Goal: Task Accomplishment & Management: Complete application form

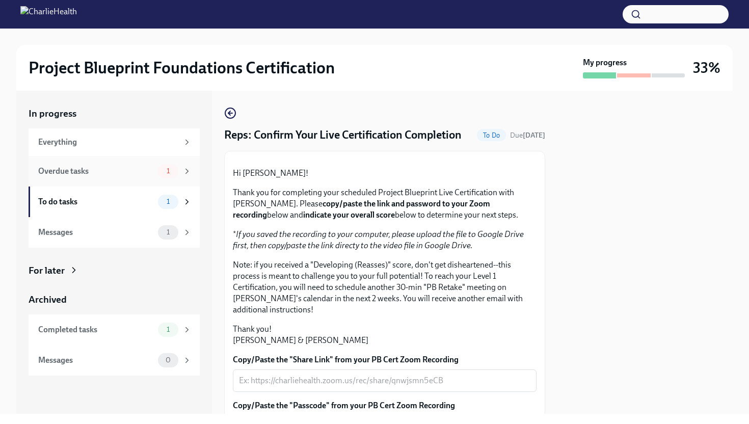
click at [166, 171] on span "1" at bounding box center [168, 171] width 15 height 8
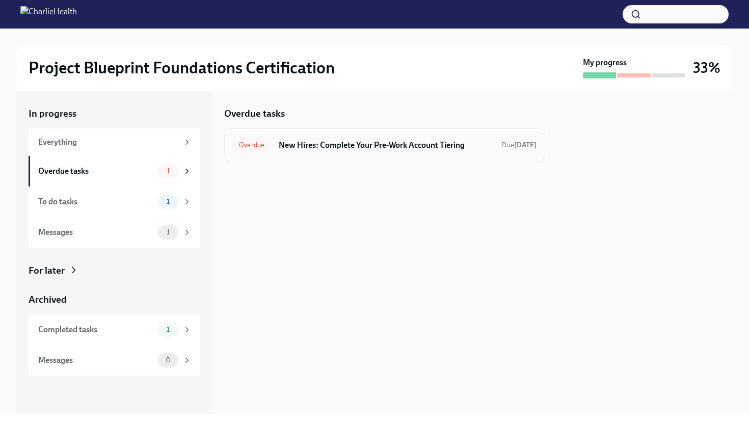
click at [416, 142] on h6 "New Hires: Complete Your Pre-Work Account Tiering" at bounding box center [386, 145] width 215 height 11
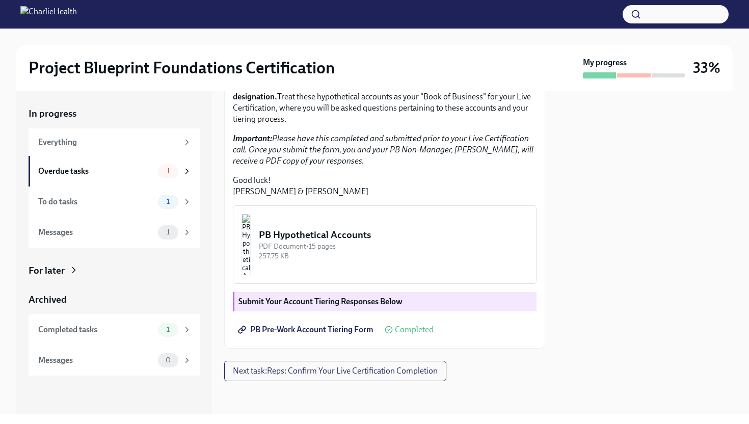
scroll to position [269, 0]
click at [171, 196] on div "1" at bounding box center [168, 202] width 20 height 14
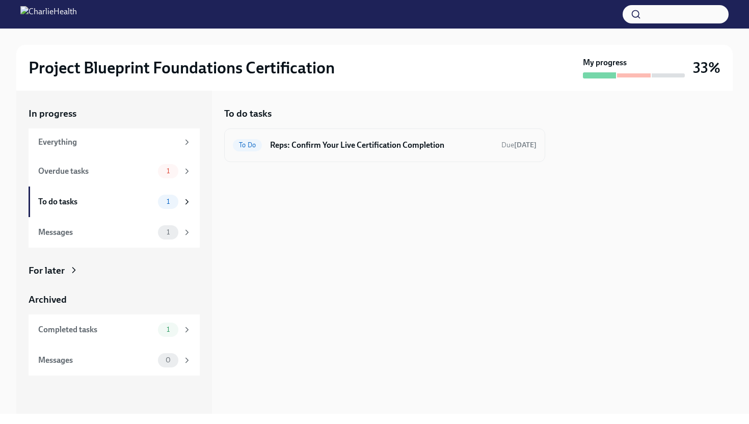
click at [440, 149] on h6 "Reps: Confirm Your Live Certification Completion" at bounding box center [381, 145] width 223 height 11
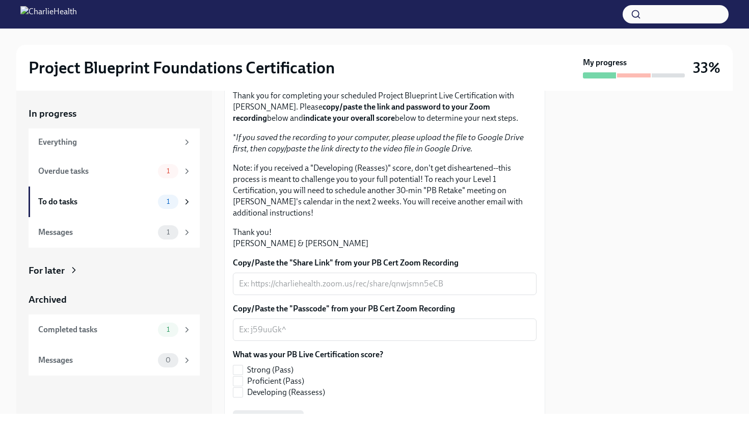
scroll to position [244, 0]
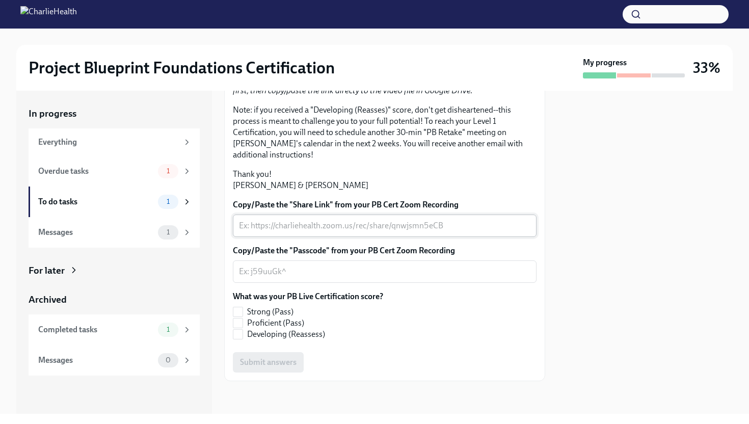
click at [371, 223] on textarea "Copy/Paste the "Share Link" from your PB Cert Zoom Recording" at bounding box center [384, 226] width 291 height 12
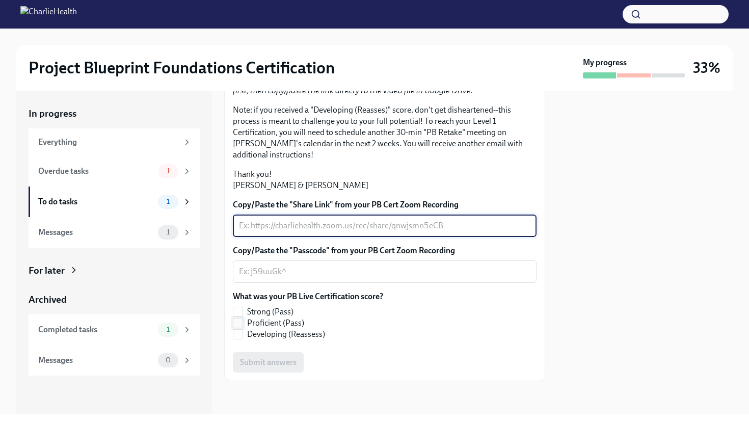
click at [240, 322] on input "Proficient (Pass)" at bounding box center [237, 322] width 9 height 9
checkbox input "true"
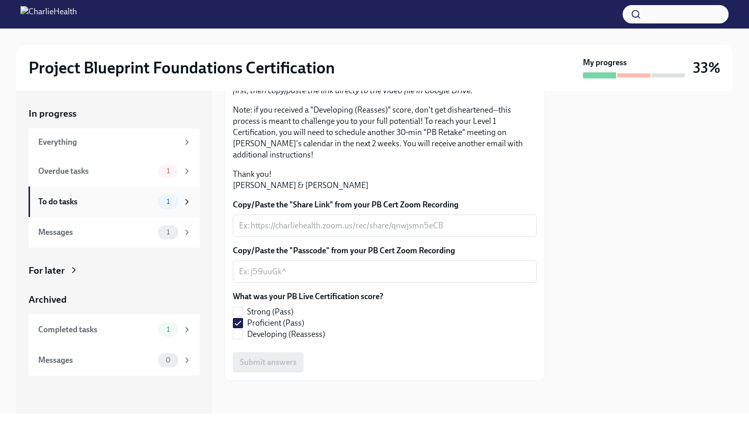
click at [181, 209] on div "To do tasks 1" at bounding box center [114, 201] width 171 height 31
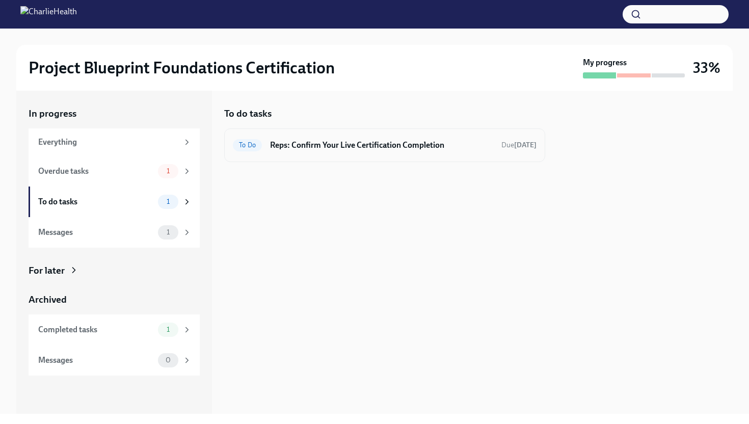
click at [341, 144] on h6 "Reps: Confirm Your Live Certification Completion" at bounding box center [381, 145] width 223 height 11
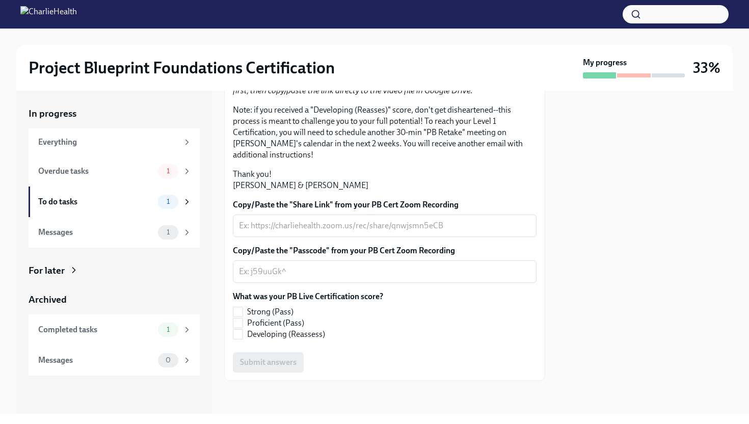
scroll to position [166, 0]
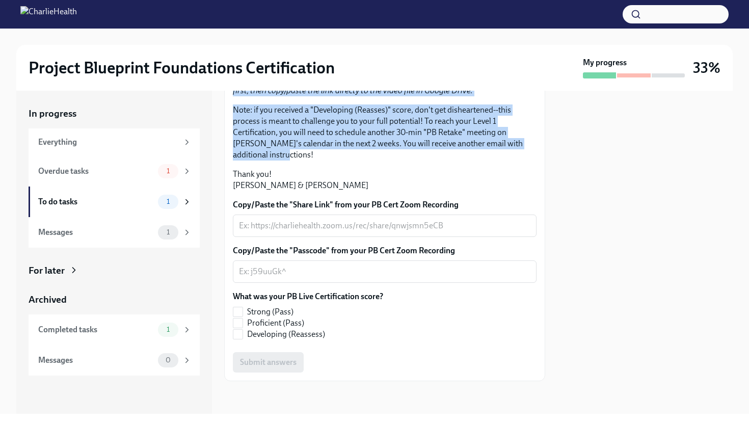
drag, startPoint x: 232, startPoint y: 92, endPoint x: 319, endPoint y: 234, distance: 166.3
click at [319, 235] on div "Hi [PERSON_NAME]! Thank you for completing your scheduled Project Blueprint Liv…" at bounding box center [384, 188] width 321 height 385
copy div "Hi [PERSON_NAME]! Thank you for completing your scheduled Project Blueprint Liv…"
click at [535, 147] on div "Hi [PERSON_NAME]! Thank you for completing your scheduled Project Blueprint Liv…" at bounding box center [385, 102] width 304 height 178
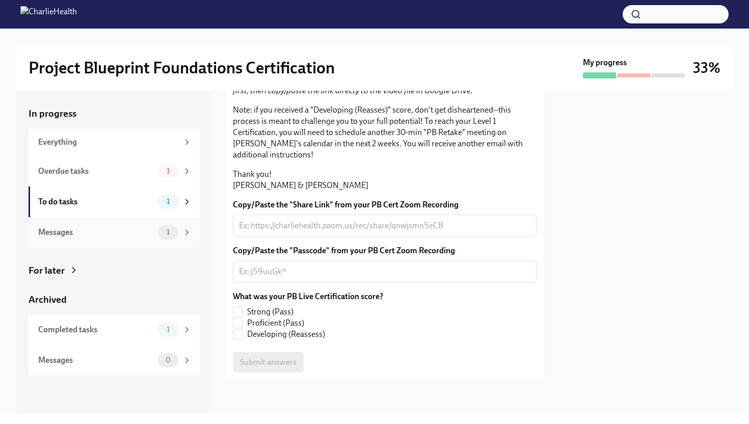
click at [163, 234] on span "1" at bounding box center [168, 232] width 15 height 8
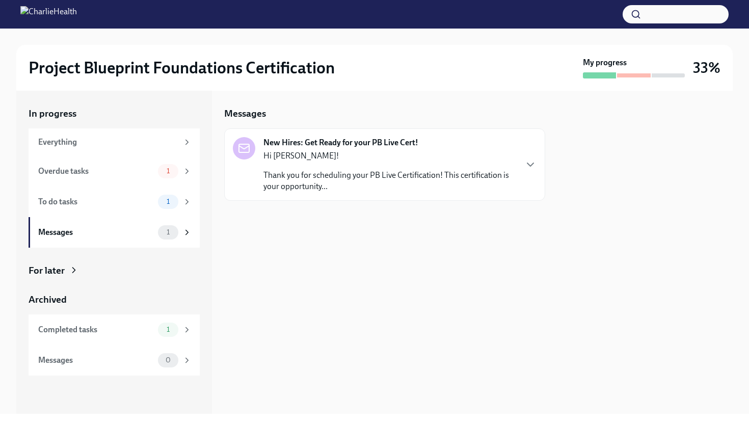
click at [385, 171] on p "Thank you for scheduling your PB Live Certification! This certification is your…" at bounding box center [389, 181] width 253 height 22
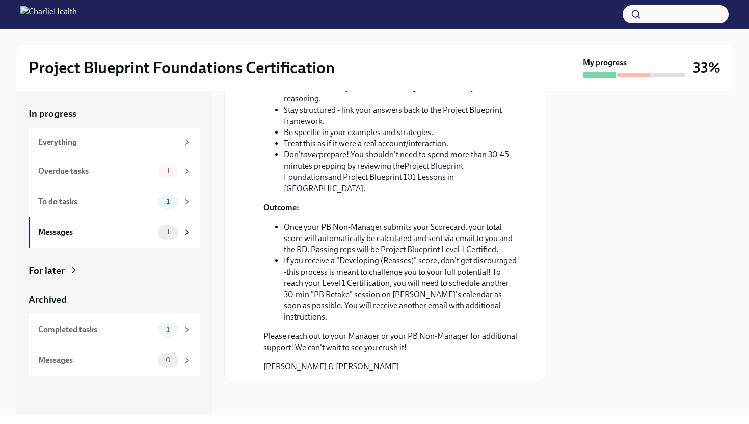
scroll to position [408, 0]
click at [158, 199] on div "1" at bounding box center [168, 202] width 20 height 14
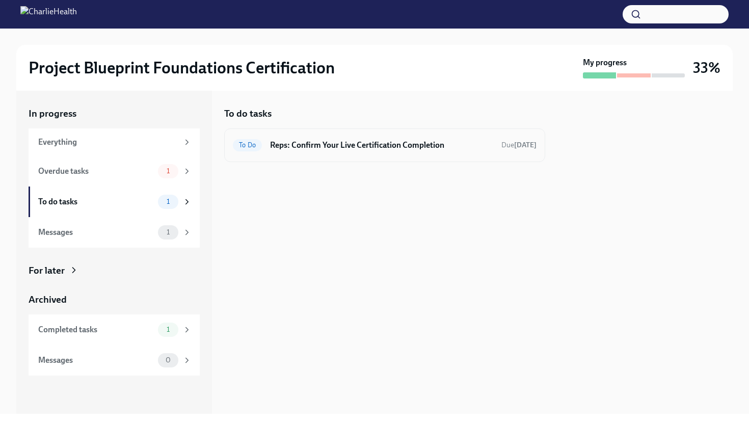
click at [341, 146] on h6 "Reps: Confirm Your Live Certification Completion" at bounding box center [381, 145] width 223 height 11
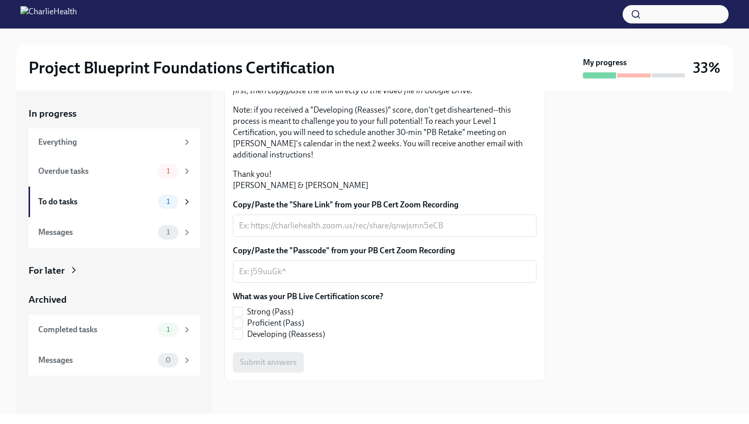
scroll to position [244, 0]
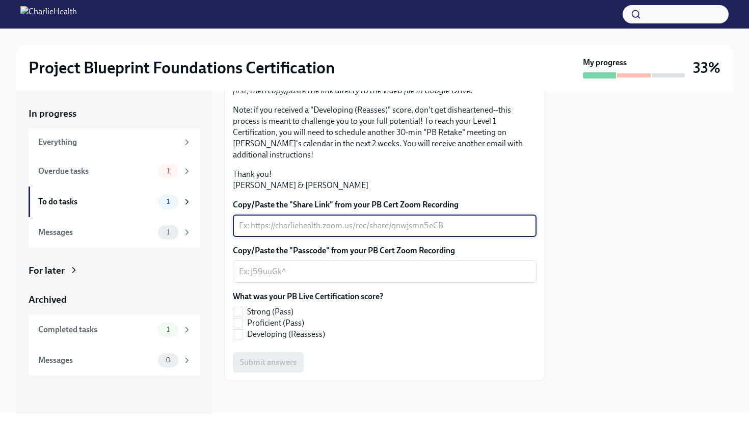
click at [345, 225] on textarea "Copy/Paste the "Share Link" from your PB Cert Zoom Recording" at bounding box center [384, 226] width 291 height 12
type textarea "D"
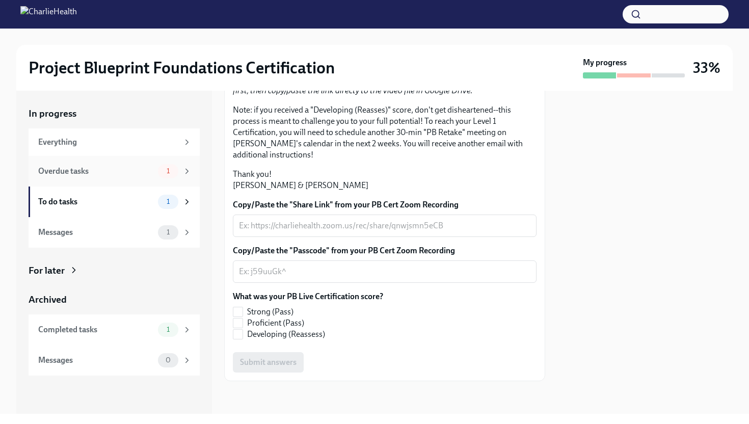
click at [161, 173] on span "1" at bounding box center [168, 171] width 15 height 8
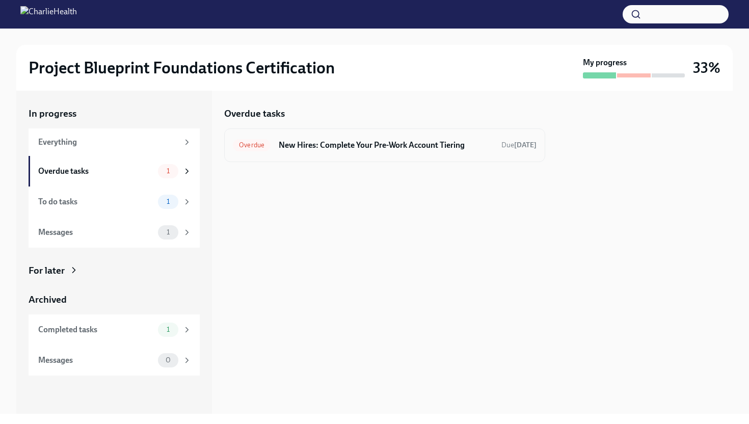
click at [371, 145] on h6 "New Hires: Complete Your Pre-Work Account Tiering" at bounding box center [386, 145] width 215 height 11
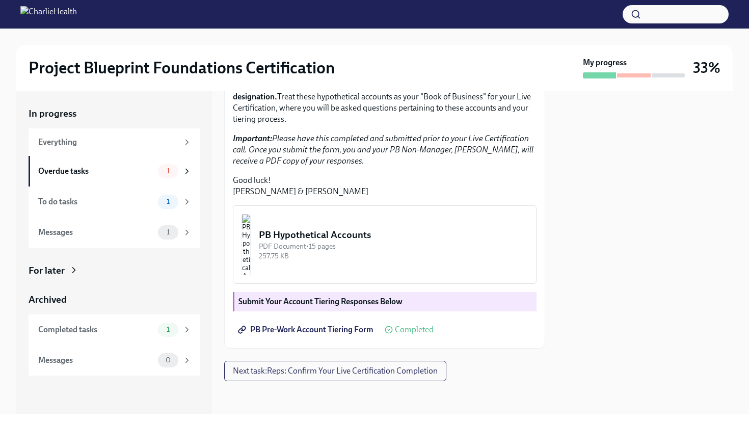
scroll to position [269, 0]
click at [172, 231] on span "1" at bounding box center [168, 232] width 15 height 8
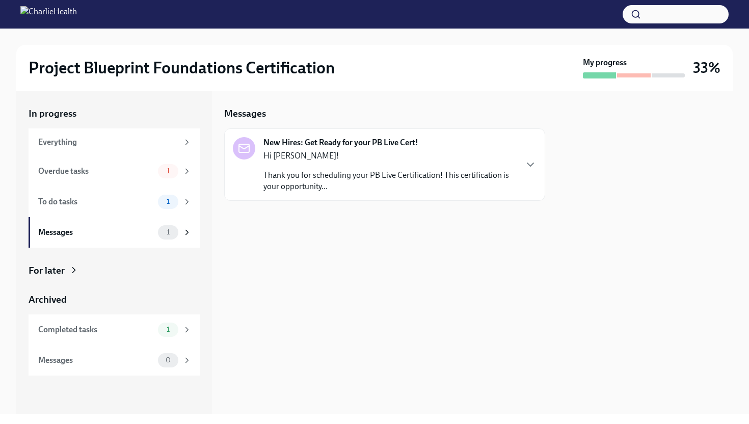
click at [390, 164] on div "Hi [PERSON_NAME]! Thank you for scheduling your PB Live Certification! This cer…" at bounding box center [389, 171] width 253 height 42
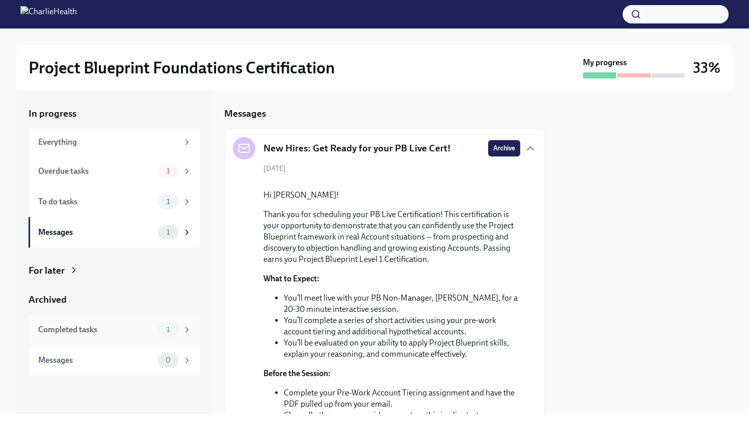
click at [164, 322] on div "Completed tasks 1" at bounding box center [114, 329] width 171 height 31
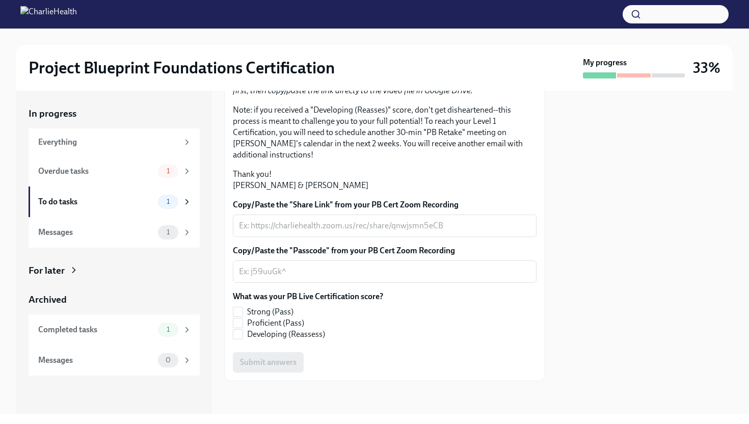
scroll to position [213, 0]
click at [339, 232] on textarea "Copy/Paste the "Share Link" from your PB Cert Zoom Recording" at bounding box center [384, 226] width 291 height 12
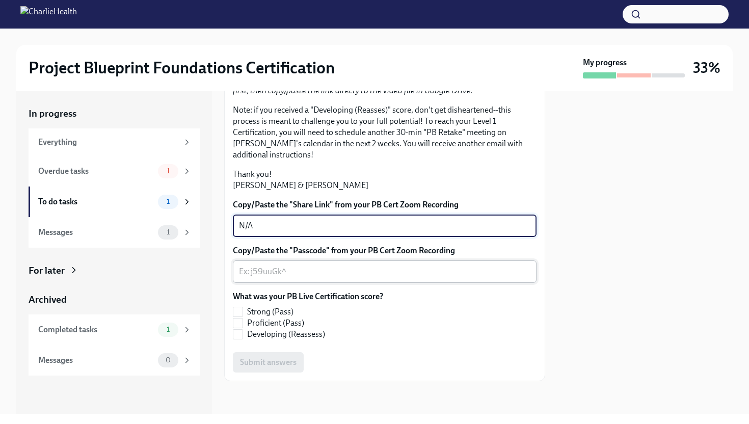
type textarea "N/A"
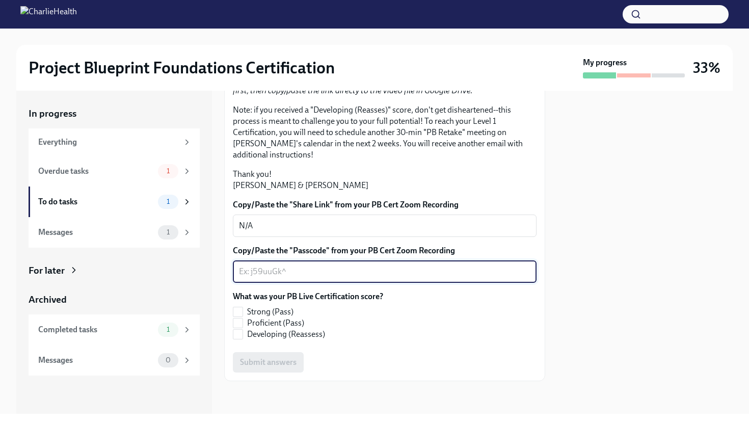
click at [317, 278] on textarea "Copy/Paste the "Passcode" from your PB Cert Zoom Recording" at bounding box center [384, 271] width 291 height 12
type textarea "N/A"
click at [295, 321] on span "Proficient (Pass)" at bounding box center [275, 322] width 57 height 11
click at [243, 321] on input "Proficient (Pass)" at bounding box center [237, 322] width 9 height 9
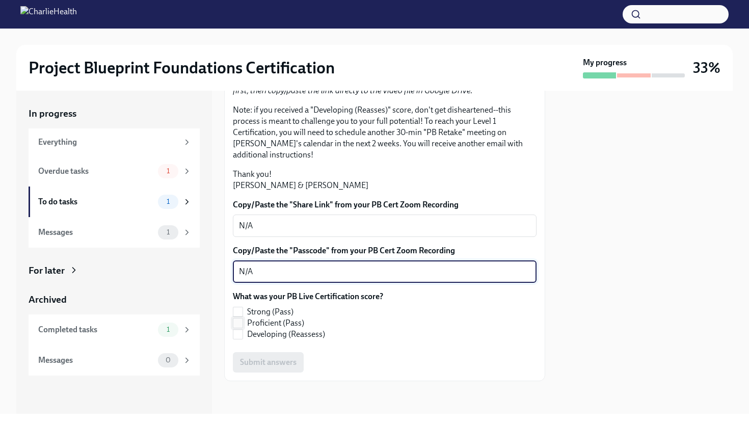
checkbox input "true"
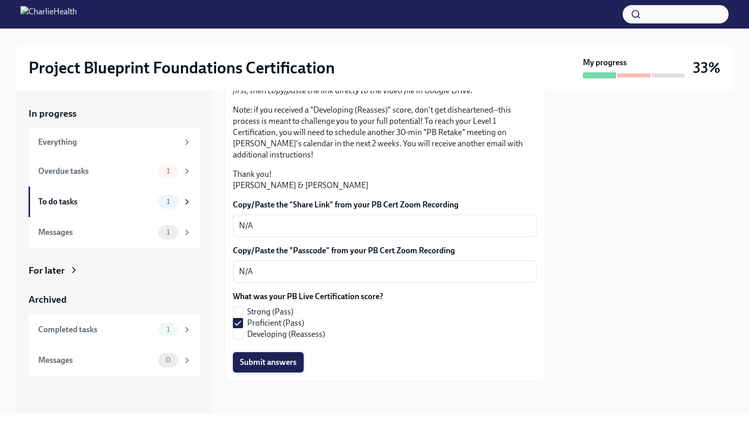
click at [283, 362] on span "Submit answers" at bounding box center [268, 362] width 57 height 10
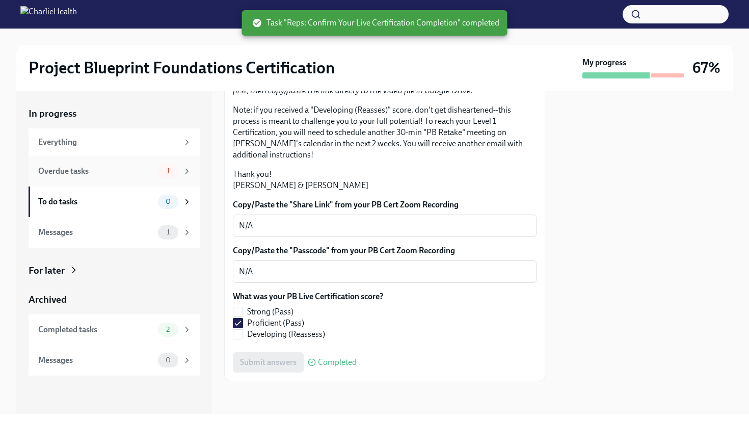
click at [167, 170] on span "1" at bounding box center [168, 171] width 15 height 8
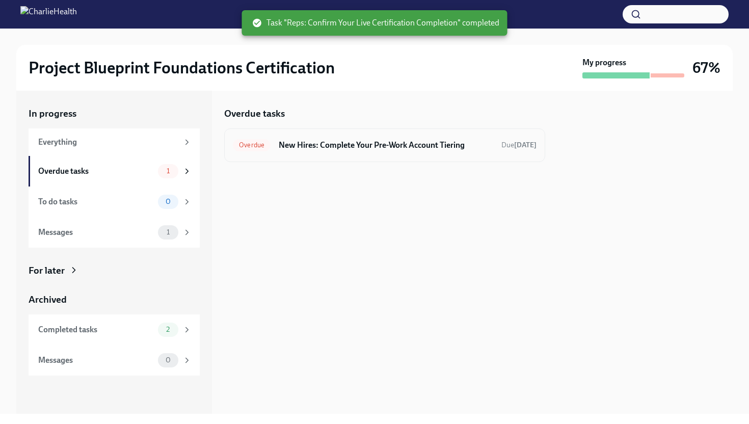
click at [367, 146] on h6 "New Hires: Complete Your Pre-Work Account Tiering" at bounding box center [386, 145] width 215 height 11
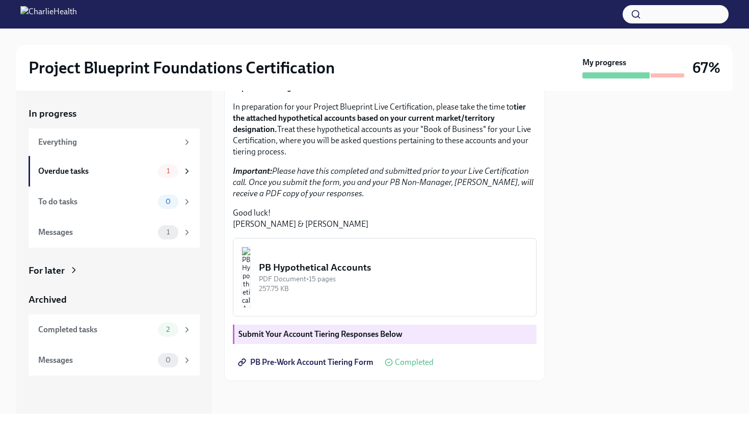
scroll to position [236, 0]
click at [178, 173] on div "1" at bounding box center [175, 171] width 34 height 14
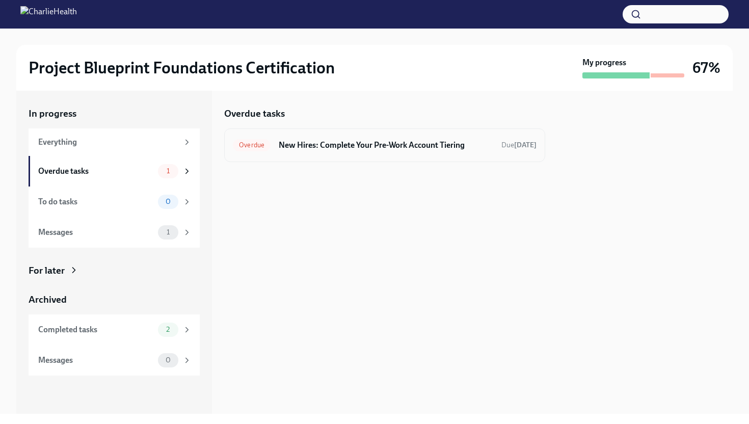
click at [249, 146] on span "Overdue" at bounding box center [252, 145] width 38 height 8
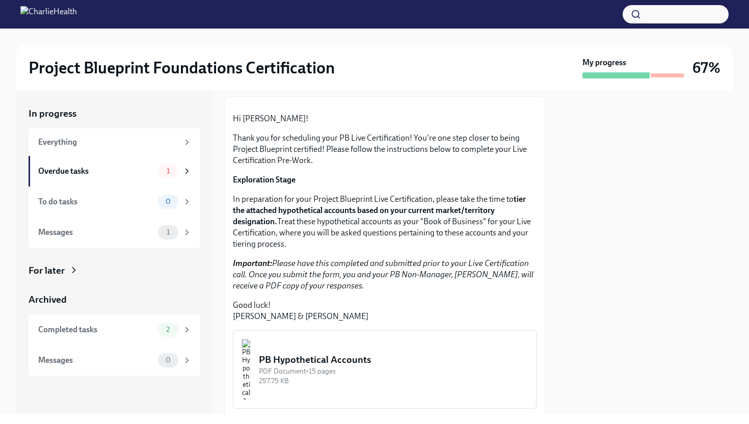
scroll to position [236, 0]
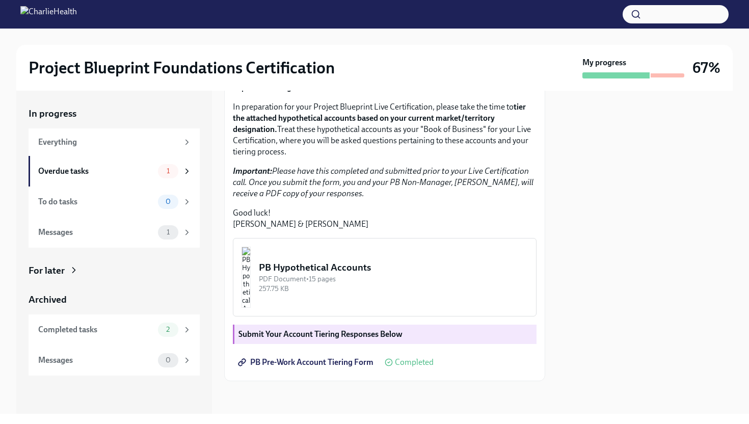
click at [647, 71] on div "My progress" at bounding box center [633, 67] width 102 height 21
click at [122, 231] on div "Messages" at bounding box center [96, 232] width 116 height 11
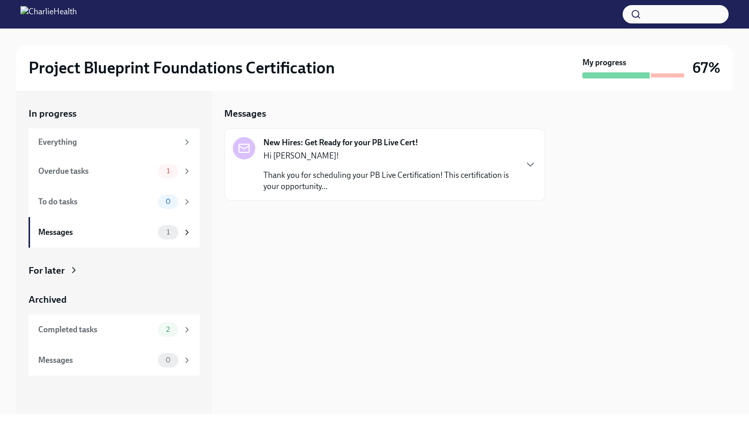
click at [380, 161] on p "Hi [PERSON_NAME]!" at bounding box center [389, 155] width 253 height 11
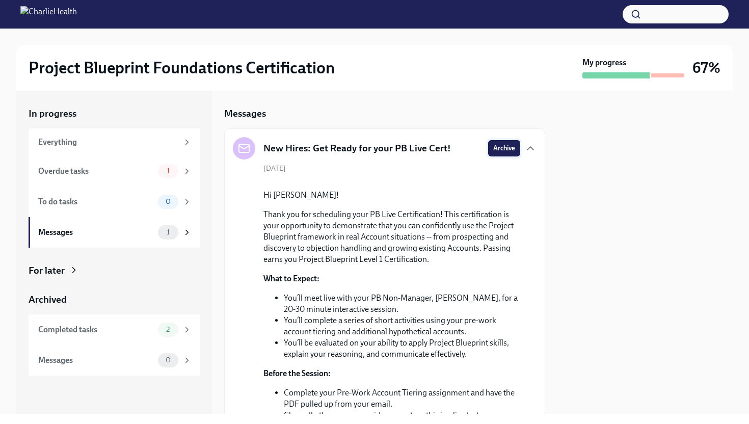
click at [514, 146] on span "Archive" at bounding box center [504, 148] width 22 height 10
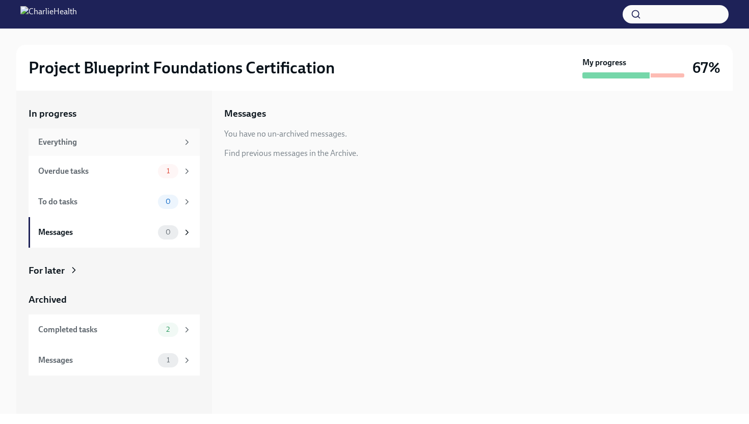
click at [132, 144] on div "Everything" at bounding box center [108, 142] width 140 height 11
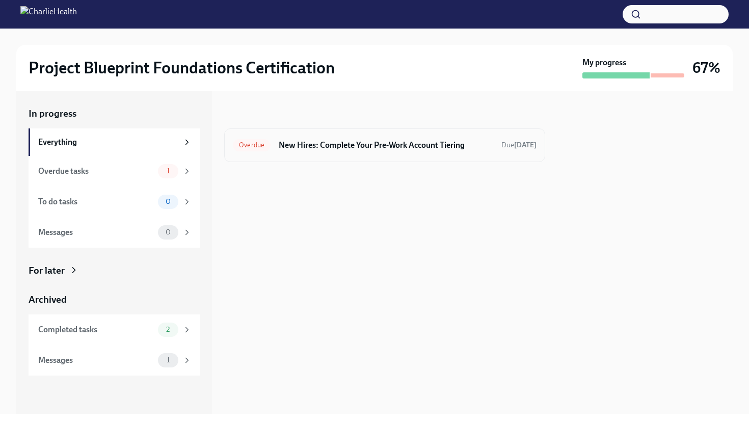
click at [351, 153] on div "Overdue New Hires: Complete Your Pre-Work Account Tiering Due [DATE]" at bounding box center [384, 145] width 321 height 34
click at [251, 142] on span "Overdue" at bounding box center [252, 145] width 38 height 8
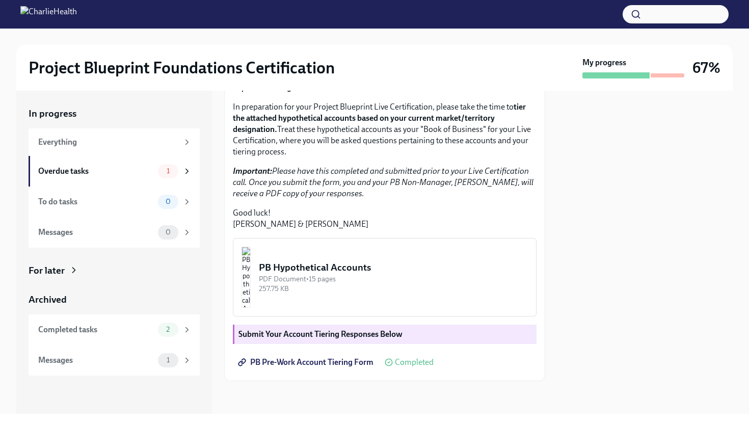
scroll to position [236, 0]
click at [388, 363] on icon at bounding box center [389, 362] width 8 height 8
click at [315, 336] on strong "Submit Your Account Tiering Responses Below" at bounding box center [320, 334] width 164 height 10
